Goal: Information Seeking & Learning: Learn about a topic

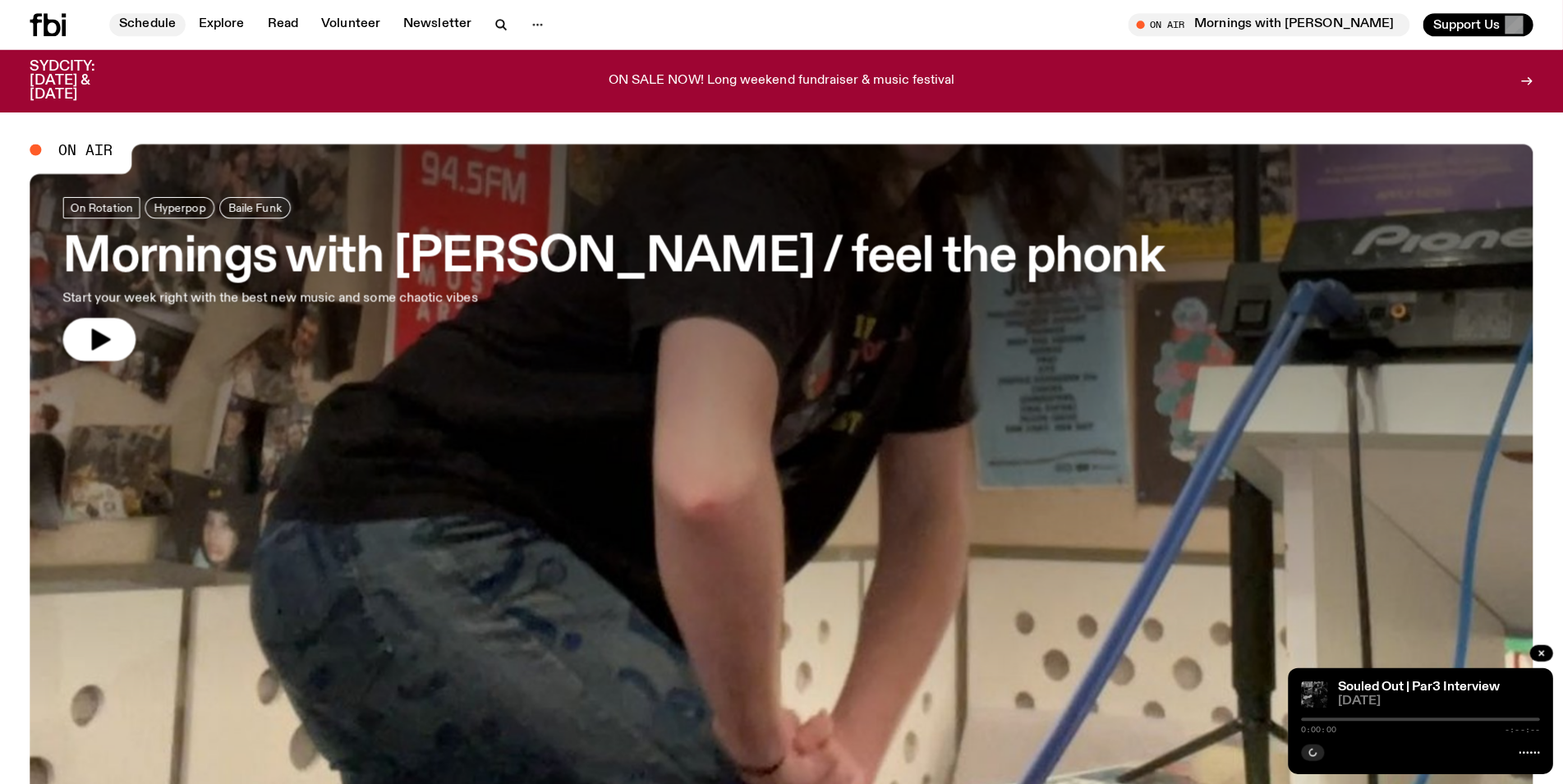
scroll to position [240, 0]
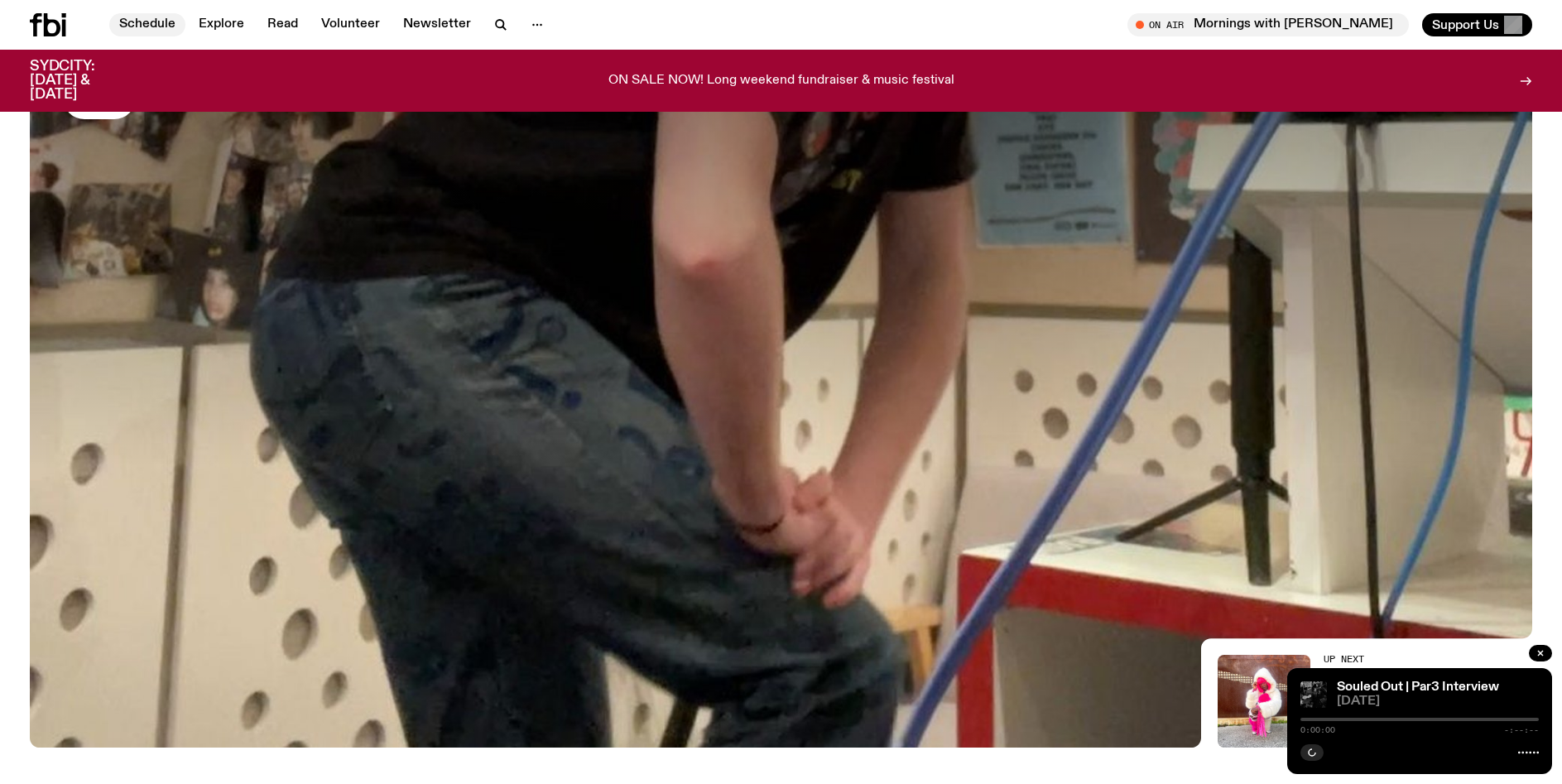
click at [158, 17] on link "Schedule" at bounding box center [147, 24] width 76 height 23
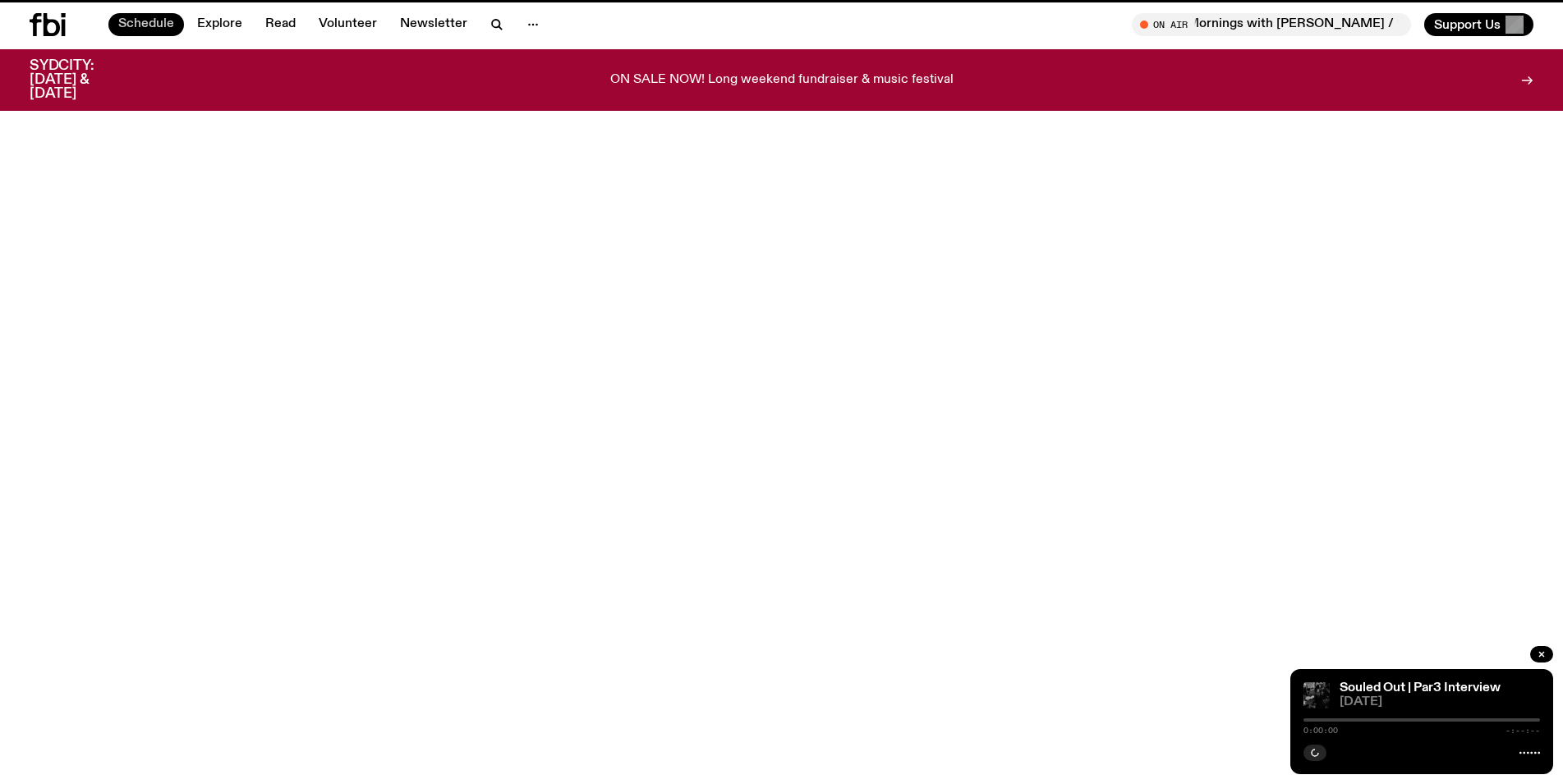
click at [140, 21] on link "Schedule" at bounding box center [146, 24] width 76 height 23
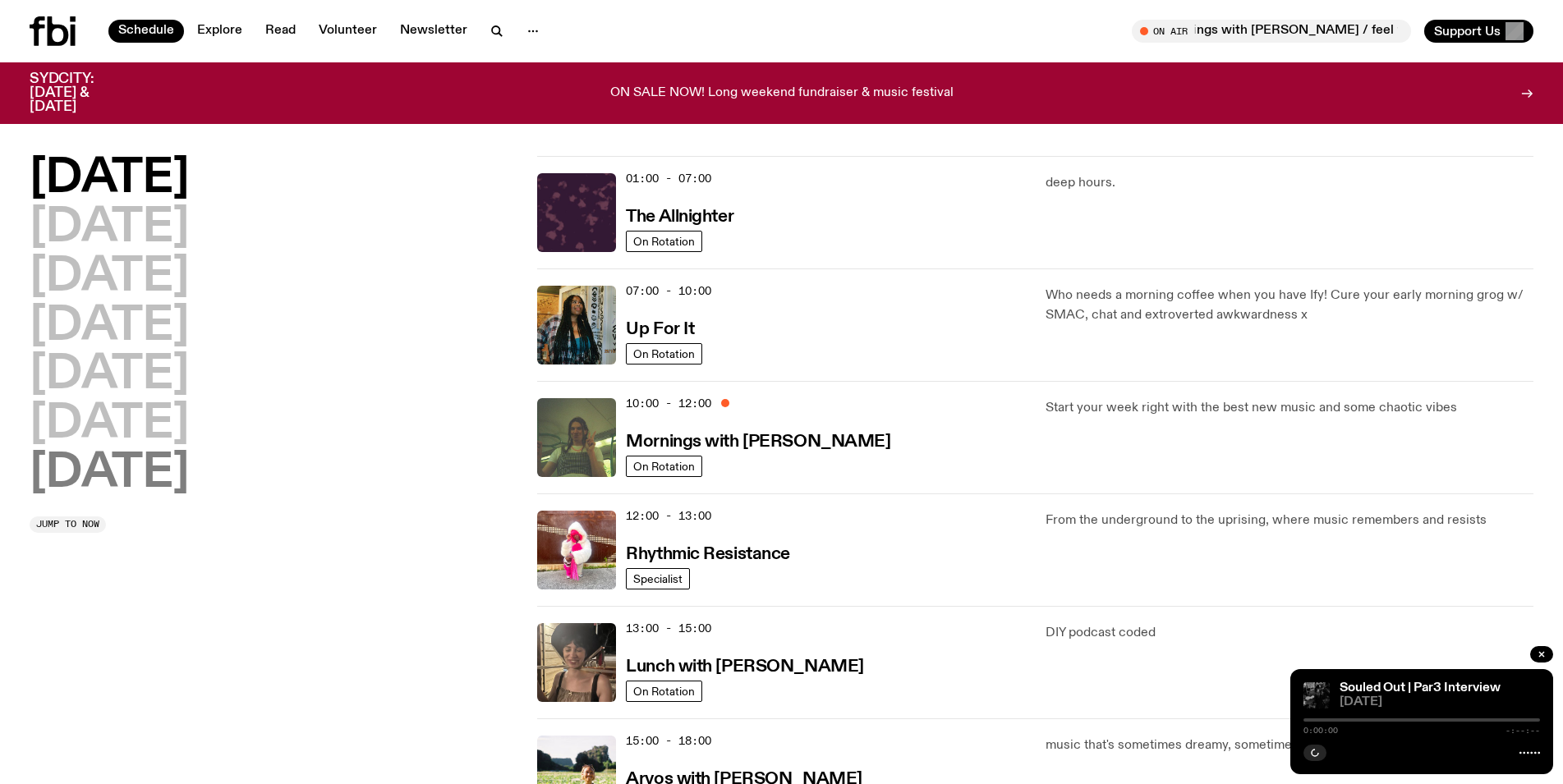
click at [140, 470] on h2 "[DATE]" at bounding box center [109, 473] width 160 height 46
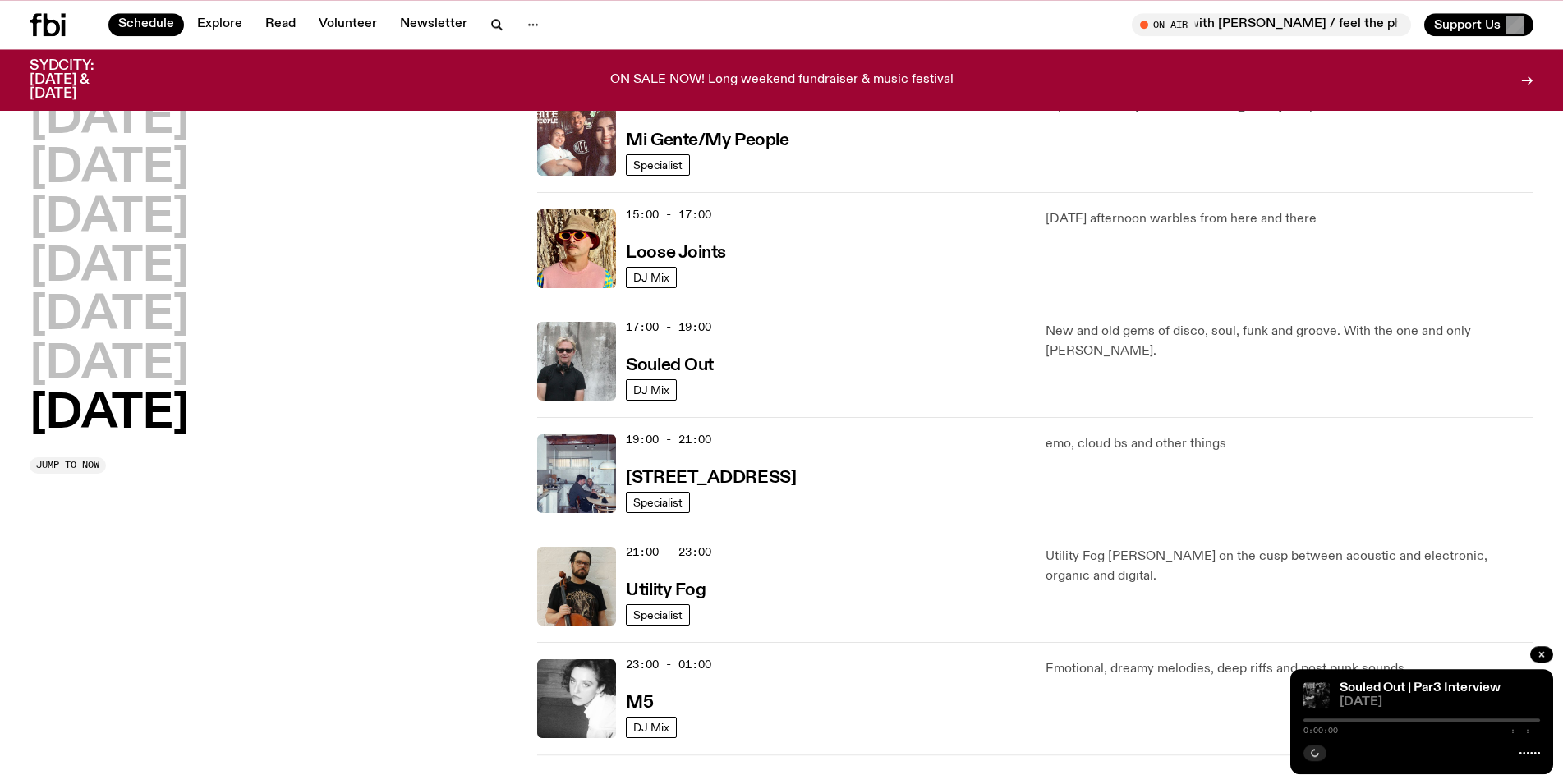
scroll to position [716, 0]
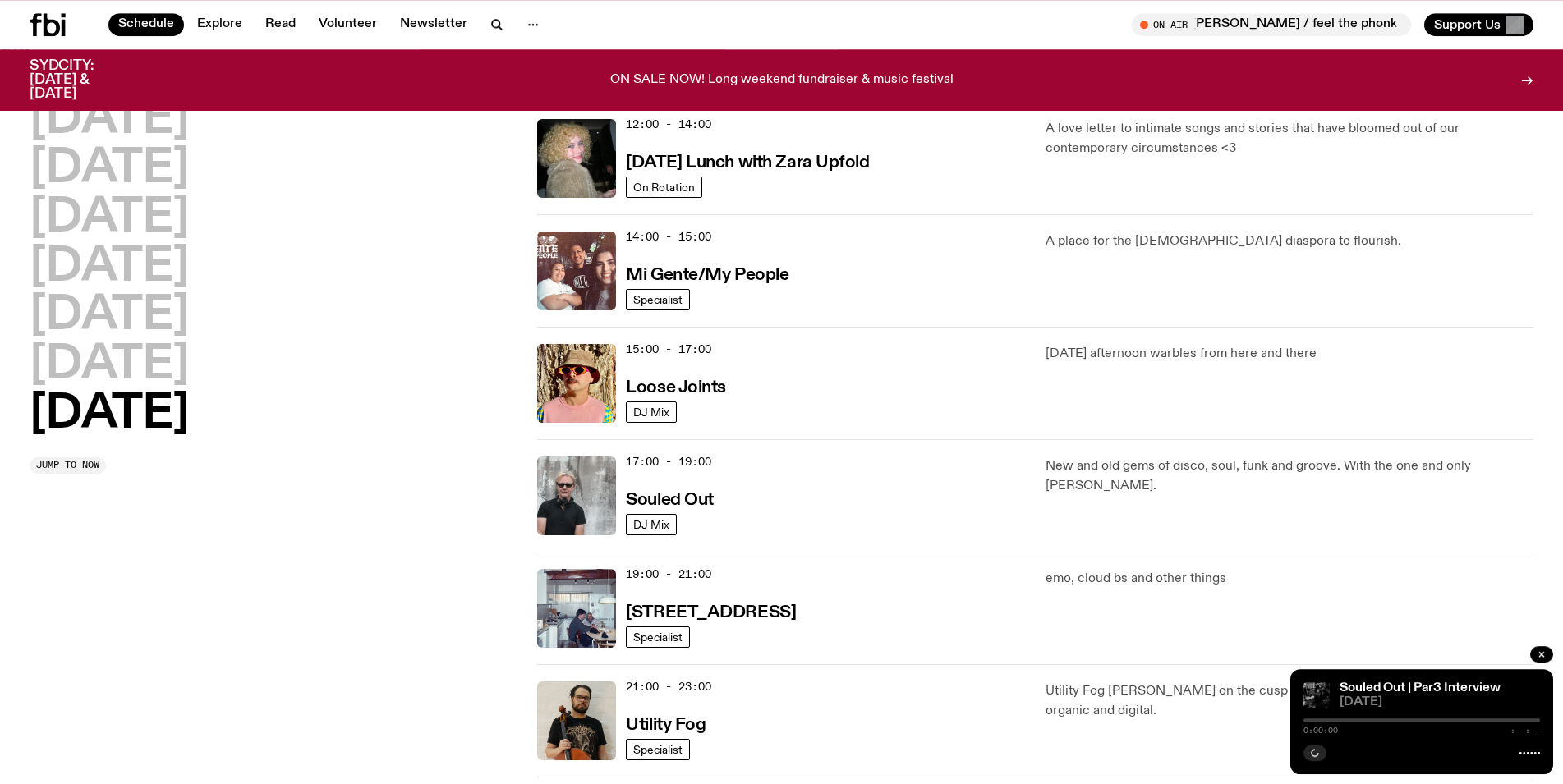
click at [635, 482] on div "17:00 - 19:00 Souled Out" at bounding box center [825, 496] width 399 height 78
click at [582, 486] on img at bounding box center [576, 496] width 78 height 78
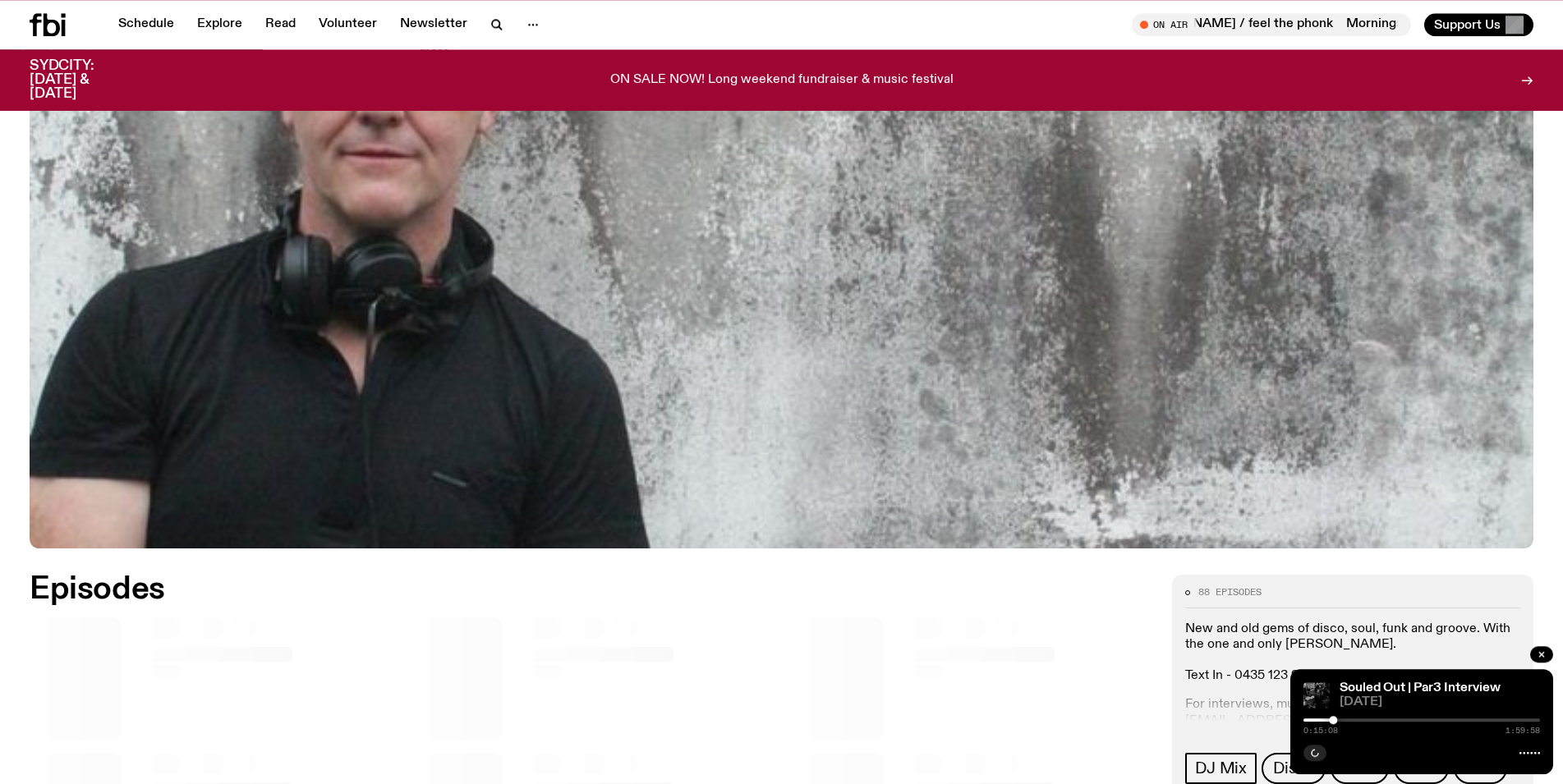
scroll to position [825, 0]
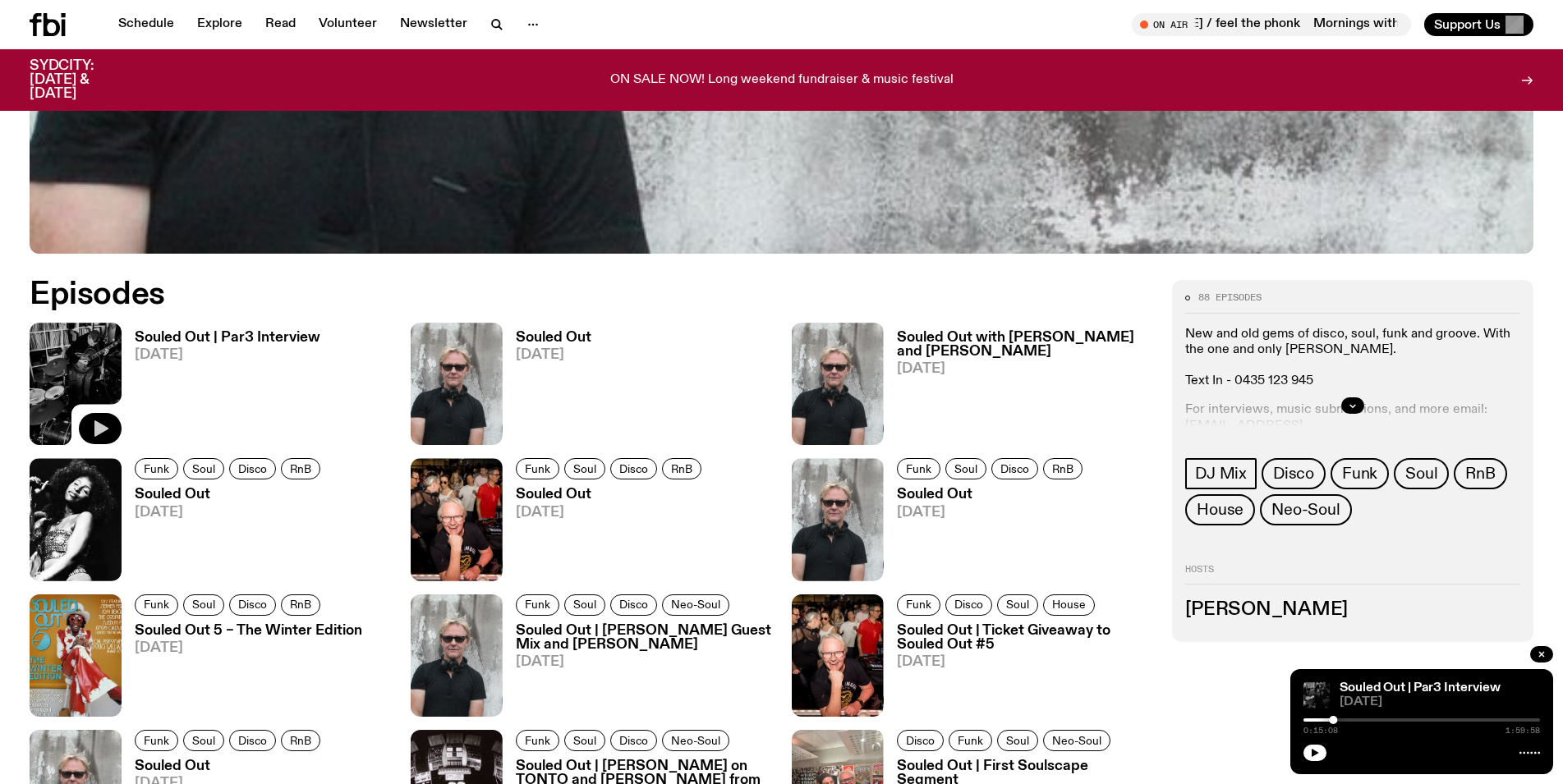
click at [104, 420] on icon "button" at bounding box center [100, 428] width 20 height 20
